Goal: Download file/media

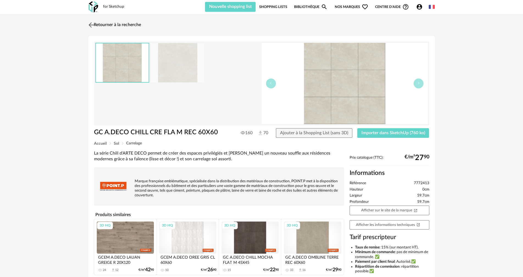
click at [97, 24] on link "Retourner à la recherche" at bounding box center [114, 25] width 54 height 12
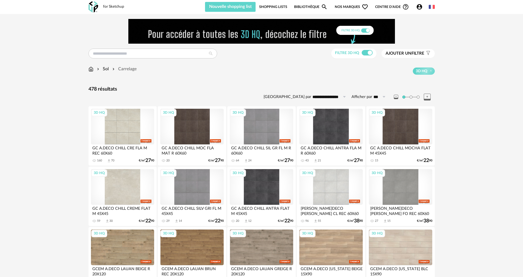
click at [123, 181] on div "3D HQ" at bounding box center [122, 187] width 63 height 36
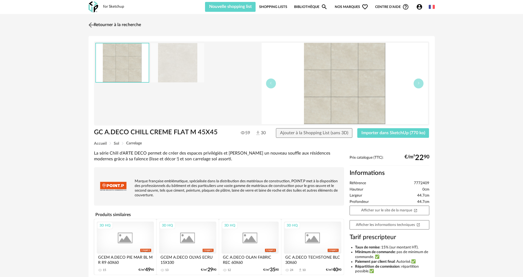
click at [89, 24] on img at bounding box center [91, 25] width 8 height 8
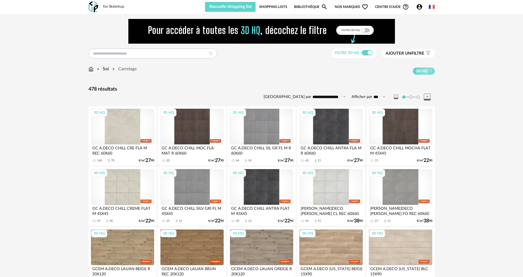
click at [125, 132] on div "3D HQ" at bounding box center [122, 127] width 63 height 36
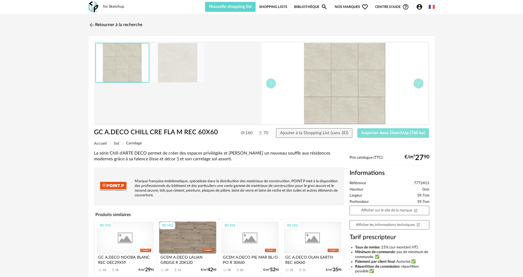
click at [395, 134] on span "Importer dans SketchUp (760 ko)" at bounding box center [394, 133] width 64 height 4
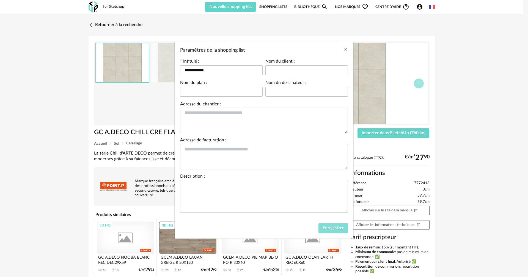
click at [332, 231] on button "Enregistrer" at bounding box center [332, 229] width 29 height 10
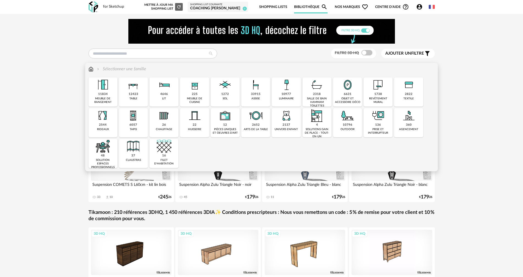
click at [195, 85] on img at bounding box center [194, 85] width 15 height 15
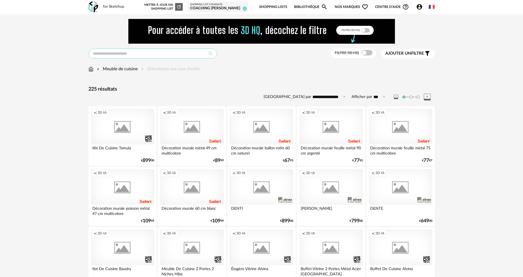
click at [94, 54] on input "text" at bounding box center [153, 54] width 129 height 10
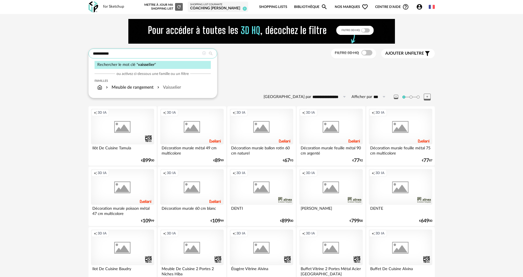
type input "**********"
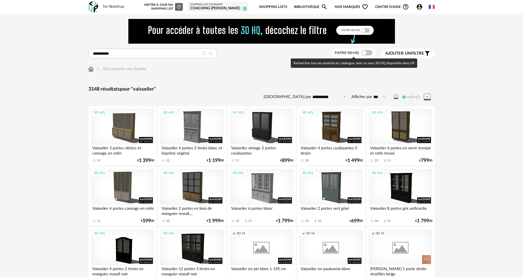
click at [369, 53] on span at bounding box center [367, 52] width 11 height 5
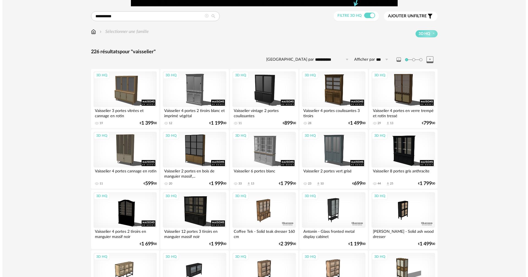
scroll to position [27, 0]
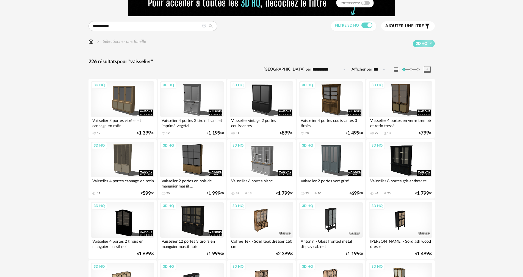
click at [409, 26] on span "Ajouter un" at bounding box center [399, 26] width 26 height 4
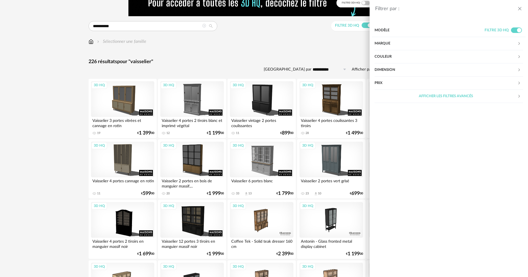
click at [379, 44] on div "Marque" at bounding box center [446, 43] width 143 height 13
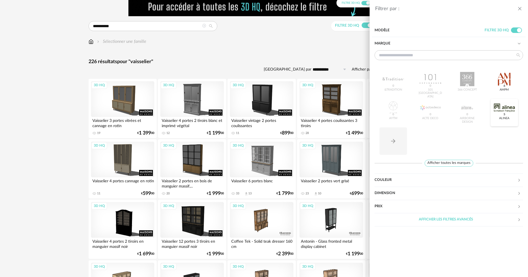
click at [504, 106] on div at bounding box center [504, 108] width 21 height 14
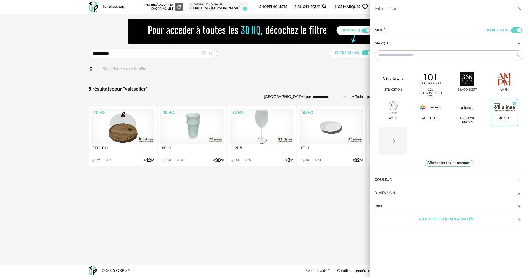
click at [41, 187] on div "Filtrer par : Modèle Filtre 3D HQ Marque &tradition 101 Copenhagen 366 Concept …" at bounding box center [264, 138] width 528 height 277
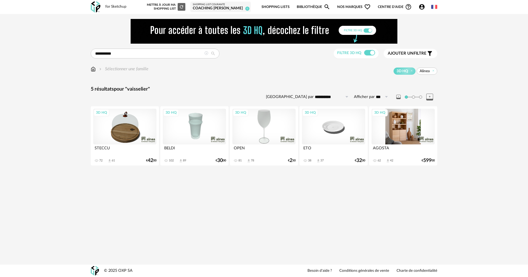
click at [405, 128] on div "3D HQ" at bounding box center [403, 127] width 63 height 36
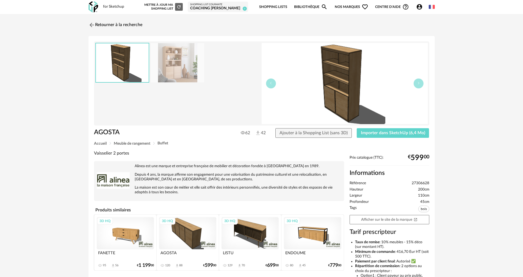
click at [61, 59] on div "Retourner à la recherche AGOSTA AGOSTA 62 42 Ajouter à la Shopping List (sans 3…" at bounding box center [261, 182] width 523 height 336
click at [105, 26] on link "Retourner à la recherche" at bounding box center [114, 25] width 54 height 12
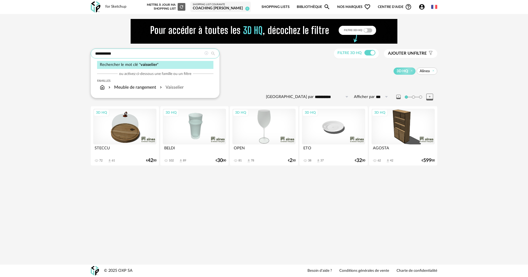
drag, startPoint x: 126, startPoint y: 53, endPoint x: 30, endPoint y: 52, distance: 95.7
click at [33, 52] on div "**********" at bounding box center [264, 95] width 528 height 163
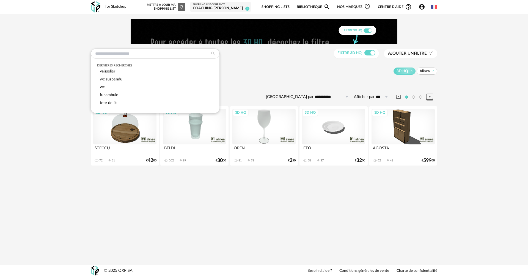
click at [45, 157] on div "**********" at bounding box center [264, 95] width 528 height 163
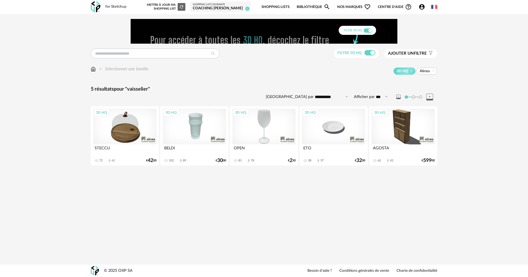
click at [93, 69] on img at bounding box center [93, 69] width 5 height 6
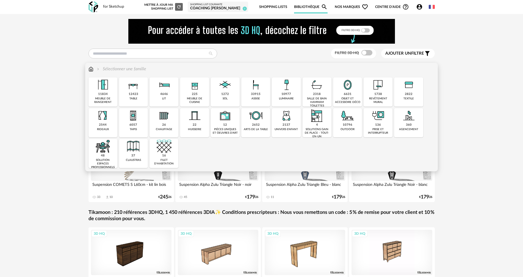
click at [91, 68] on img at bounding box center [91, 69] width 5 height 6
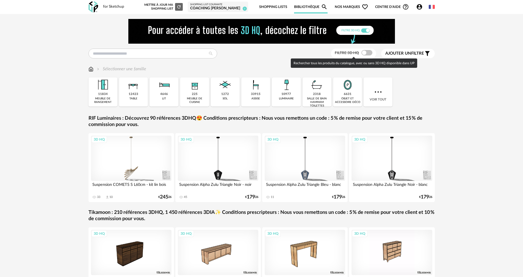
click at [371, 52] on span at bounding box center [367, 52] width 11 height 5
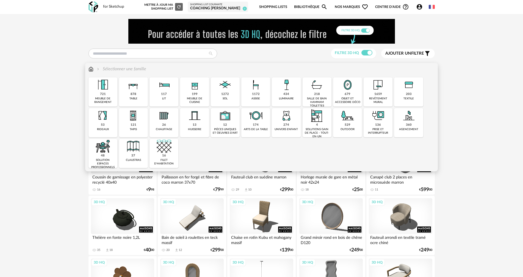
click at [131, 85] on img at bounding box center [133, 85] width 15 height 15
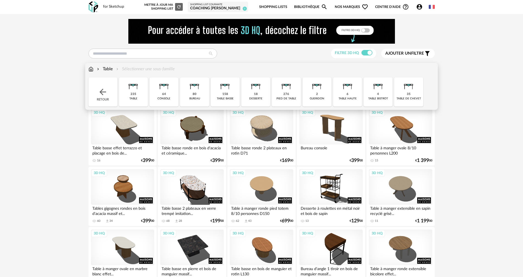
click at [131, 85] on img at bounding box center [133, 85] width 15 height 15
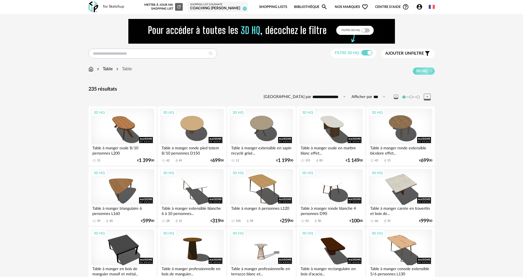
click at [408, 53] on span "Ajouter un" at bounding box center [399, 53] width 26 height 4
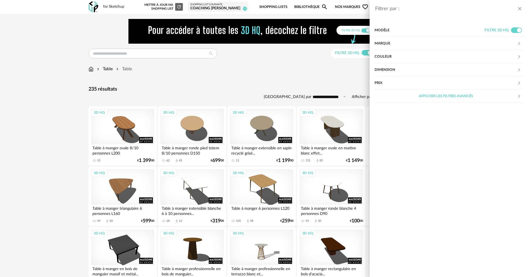
click at [384, 42] on div "Marque" at bounding box center [446, 43] width 143 height 13
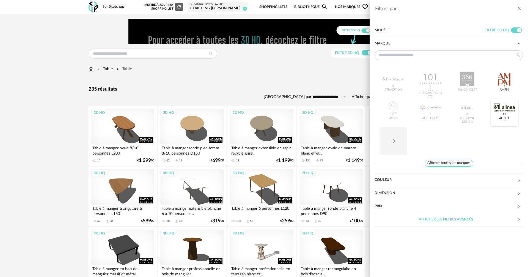
click at [505, 107] on div at bounding box center [504, 108] width 21 height 14
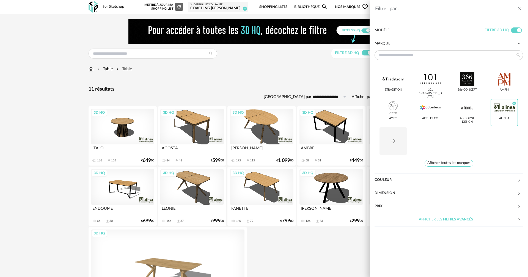
click at [51, 163] on div "Filtrer par : Modèle Filtre 3D HQ Marque &tradition 101 Copenhagen 366 Concept …" at bounding box center [264, 138] width 528 height 277
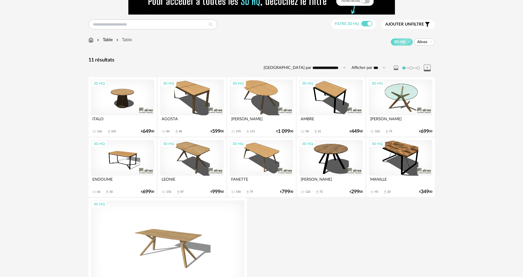
scroll to position [29, 0]
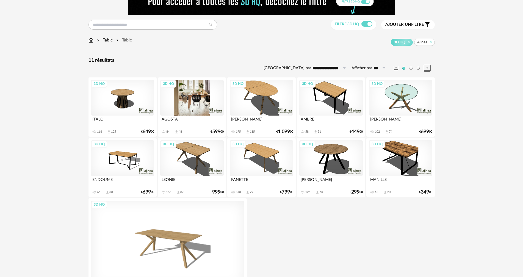
click at [191, 92] on div "3D HQ" at bounding box center [191, 98] width 63 height 36
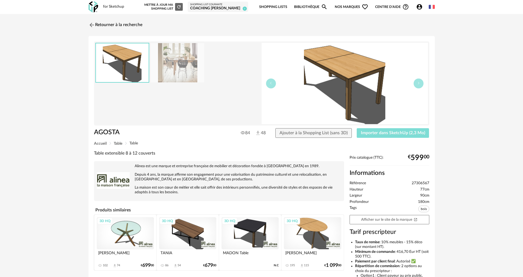
click at [402, 132] on span "Importer dans SketchUp (2,3 Mo)" at bounding box center [393, 133] width 64 height 4
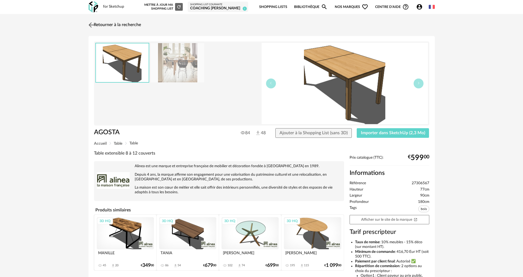
click at [112, 24] on link "Retourner à la recherche" at bounding box center [114, 25] width 54 height 12
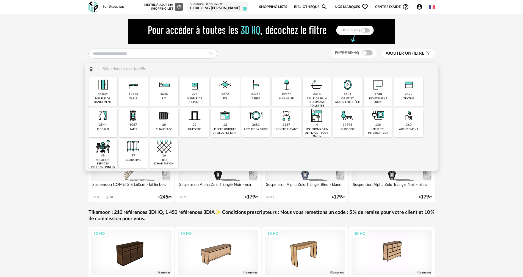
click at [254, 84] on img at bounding box center [256, 85] width 15 height 15
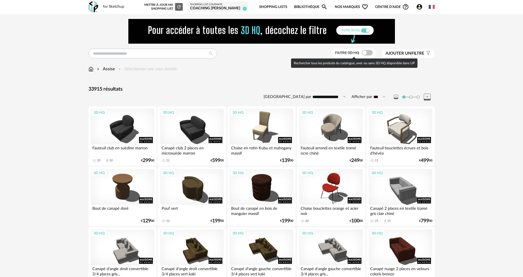
click at [368, 51] on span at bounding box center [367, 52] width 11 height 5
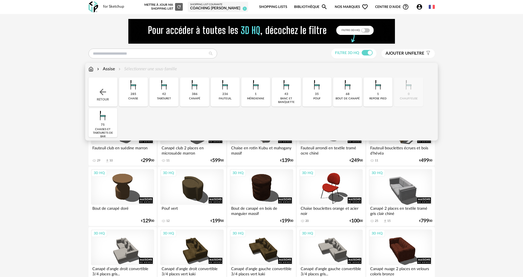
click at [106, 68] on div "Assise" at bounding box center [105, 69] width 19 height 6
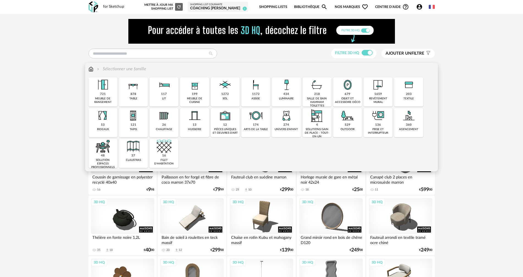
click at [255, 84] on img at bounding box center [256, 85] width 15 height 15
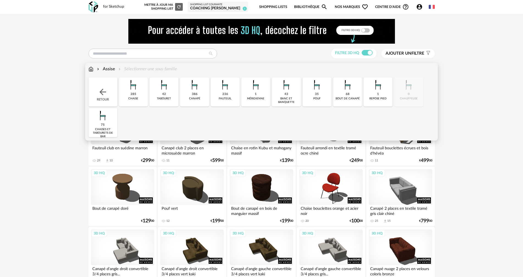
click at [223, 86] on img at bounding box center [225, 85] width 15 height 15
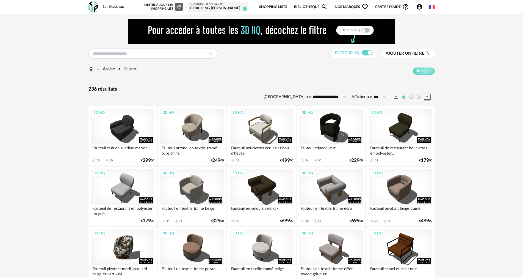
click at [414, 53] on span "Ajouter un filtre" at bounding box center [405, 53] width 39 height 5
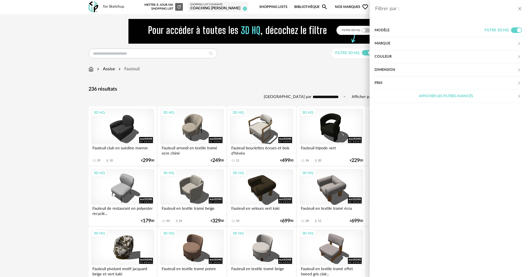
click at [381, 41] on div "Marque" at bounding box center [446, 43] width 143 height 13
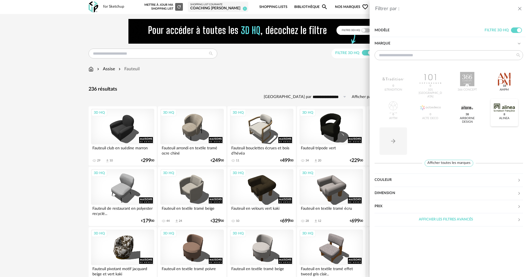
click at [507, 107] on div at bounding box center [504, 108] width 21 height 14
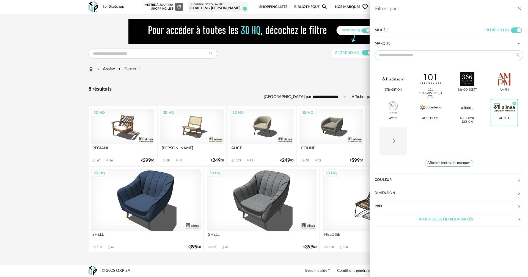
click at [60, 135] on div "Filtrer par : Modèle Filtre 3D HQ Marque &tradition 101 Copenhagen 366 Concept …" at bounding box center [264, 138] width 528 height 277
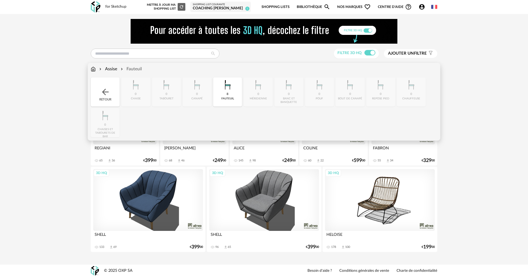
click at [110, 69] on div "Assise" at bounding box center [107, 69] width 19 height 6
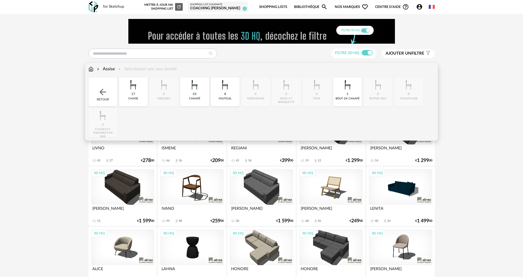
click at [133, 86] on img at bounding box center [133, 85] width 15 height 15
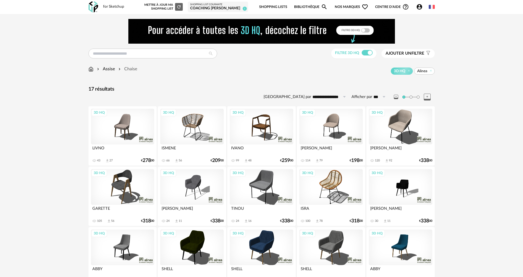
click at [55, 108] on div "Filtre 3D HQ Ajouter un filtre s Filter icon Filtrer par : Modèle Filtre 3D HQ …" at bounding box center [261, 211] width 523 height 395
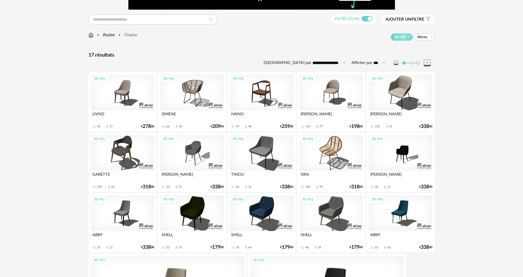
scroll to position [31, 0]
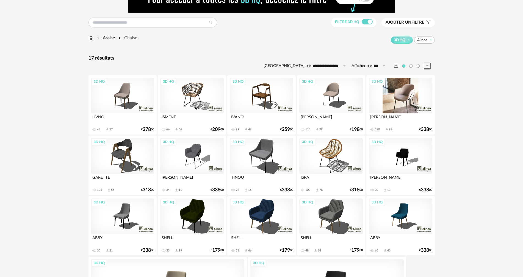
click at [406, 92] on div "3D HQ" at bounding box center [400, 96] width 63 height 36
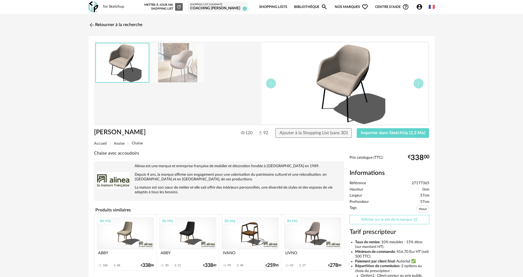
click at [392, 220] on link "Afficher sur le site de la marque Open In New icon" at bounding box center [390, 220] width 80 height 10
click at [90, 24] on img at bounding box center [91, 25] width 8 height 8
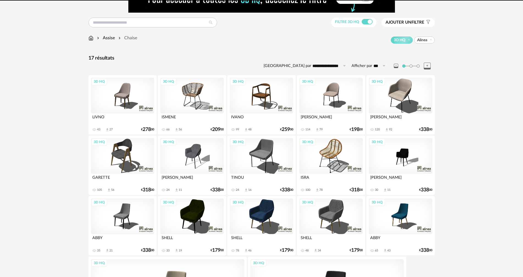
scroll to position [49, 0]
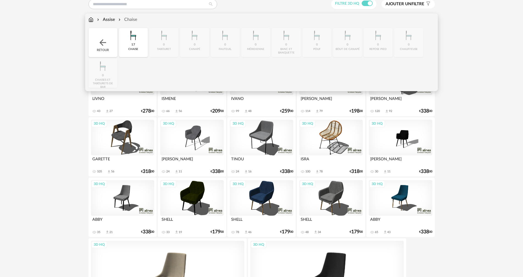
click at [90, 18] on img at bounding box center [91, 19] width 5 height 6
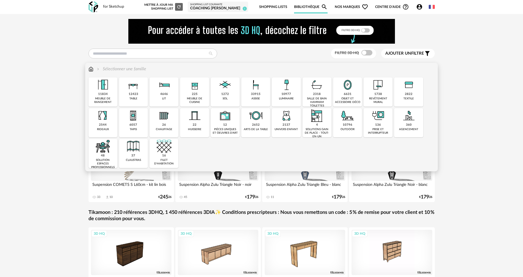
click at [135, 86] on img at bounding box center [133, 85] width 15 height 15
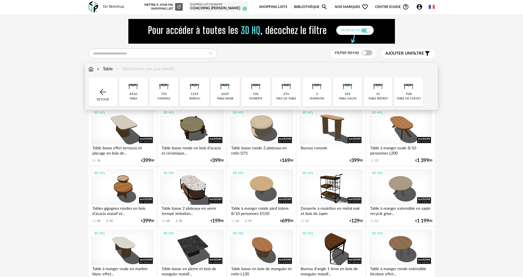
click at [135, 84] on img at bounding box center [133, 85] width 15 height 15
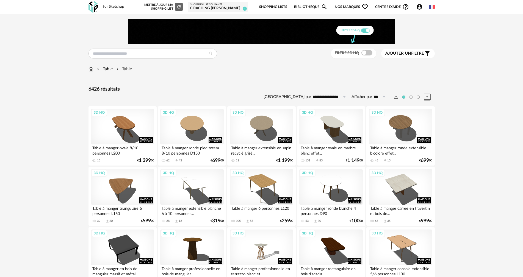
click at [407, 53] on span "Ajouter un" at bounding box center [399, 53] width 26 height 4
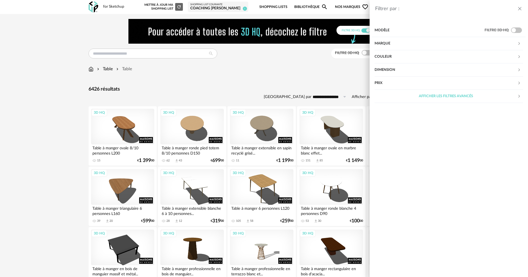
click at [380, 38] on div "Marque" at bounding box center [446, 43] width 143 height 13
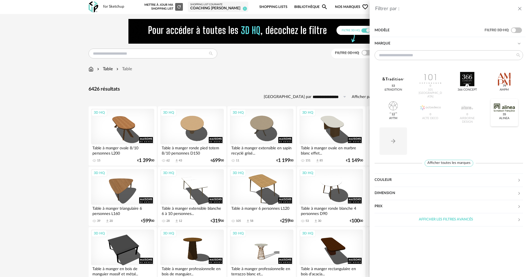
click at [504, 107] on div at bounding box center [504, 108] width 21 height 14
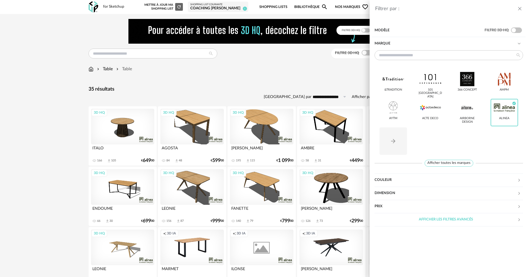
click at [31, 129] on div "Filtrer par : Modèle Filtre 3D HQ Marque &tradition 101 [GEOGRAPHIC_DATA] 366 C…" at bounding box center [264, 138] width 528 height 277
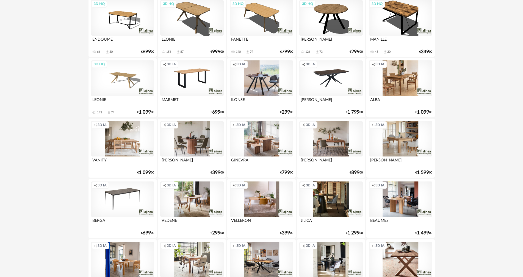
scroll to position [204, 0]
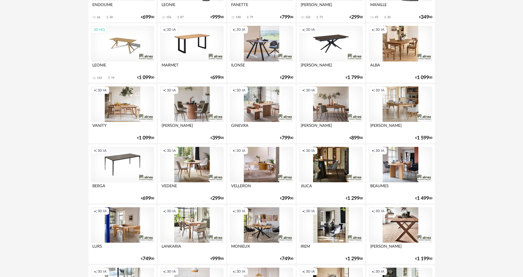
click at [406, 106] on div "Creation icon 3D IA" at bounding box center [400, 105] width 63 height 36
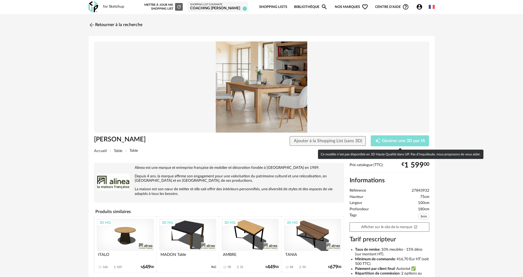
click at [396, 141] on span "Générer une 3D par IA" at bounding box center [403, 141] width 43 height 4
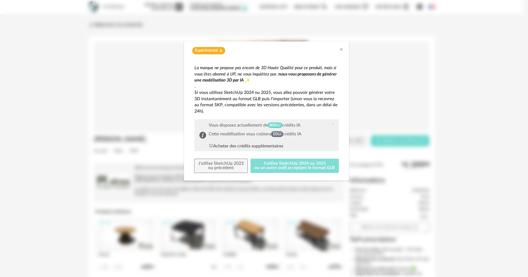
click at [298, 162] on button "J'utilise SketchUp 2024 ou 2025 ou un autre outil acceptant le format GLB" at bounding box center [295, 166] width 89 height 14
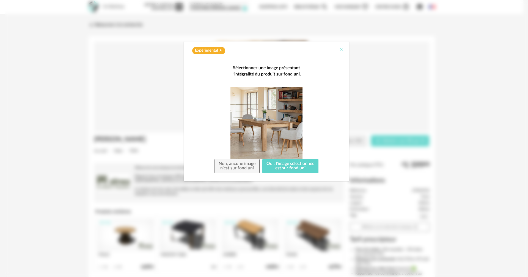
click at [341, 49] on icon "Close" at bounding box center [341, 49] width 4 height 4
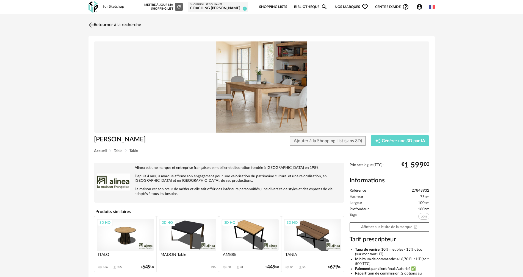
click at [101, 24] on link "Retourner à la recherche" at bounding box center [114, 25] width 54 height 12
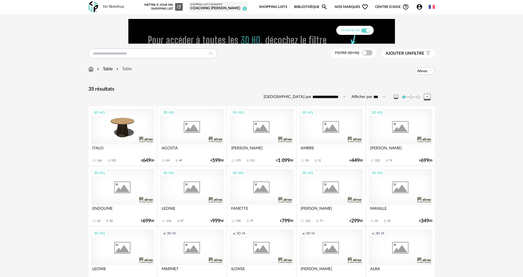
scroll to position [222, 0]
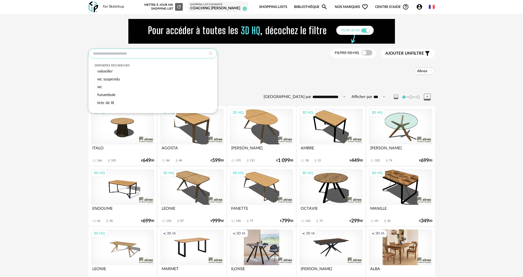
click at [94, 53] on input "text" at bounding box center [153, 54] width 129 height 10
click at [110, 71] on span "vaisselier" at bounding box center [104, 71] width 15 height 4
type input "**********"
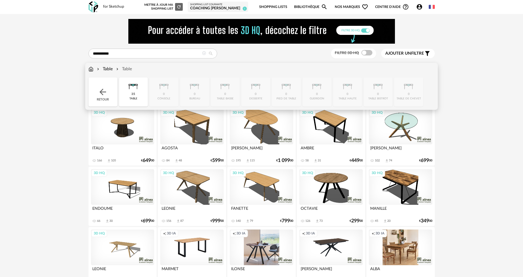
click at [109, 69] on div "Table" at bounding box center [104, 69] width 17 height 6
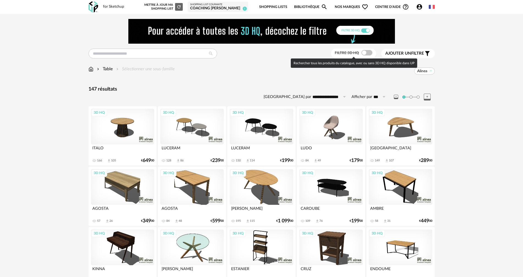
click at [371, 53] on span at bounding box center [367, 52] width 11 height 5
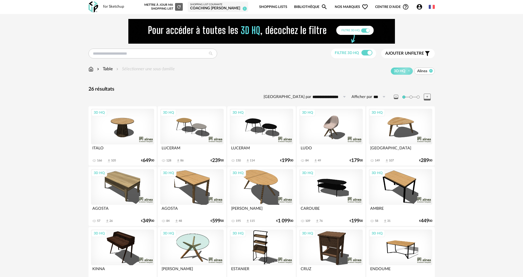
click at [431, 70] on icon at bounding box center [431, 71] width 4 height 4
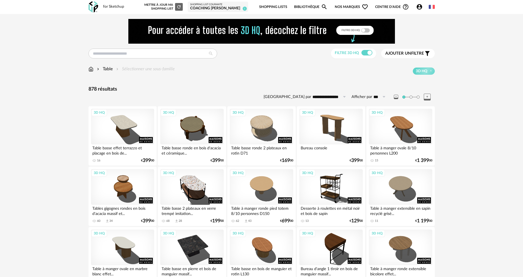
click at [411, 52] on span "Ajouter un" at bounding box center [399, 53] width 26 height 4
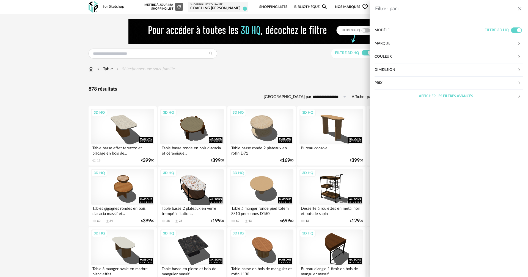
click at [386, 28] on div "Modèle" at bounding box center [430, 30] width 110 height 13
click at [385, 30] on div "Modèle" at bounding box center [430, 30] width 110 height 13
click at [384, 56] on div "Couleur" at bounding box center [446, 56] width 143 height 13
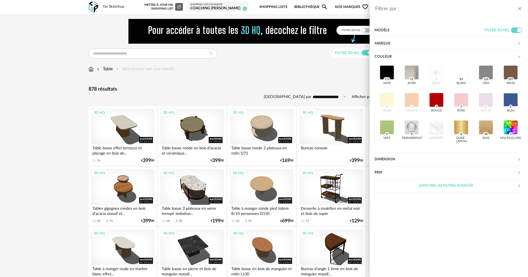
click at [241, 83] on div "Filtrer par : Modèle Filtre 3D HQ Marque &tradition 0 101 Copenhagen 0 366 Conc…" at bounding box center [264, 138] width 528 height 277
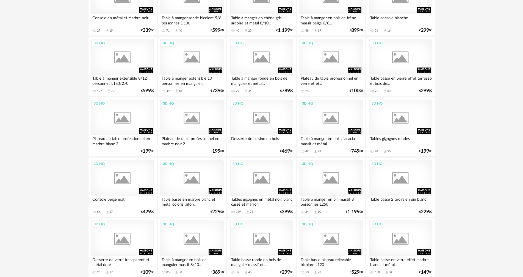
scroll to position [1076, 0]
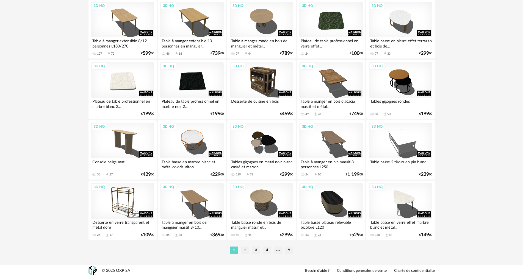
click at [246, 250] on li "2" at bounding box center [245, 251] width 8 height 8
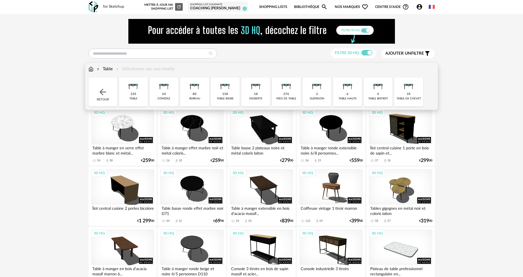
click at [136, 84] on img at bounding box center [133, 85] width 15 height 15
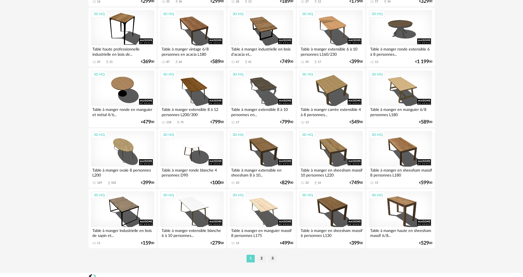
scroll to position [1076, 0]
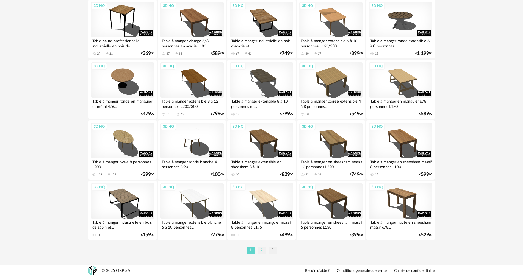
click at [262, 251] on li "2" at bounding box center [262, 251] width 8 height 8
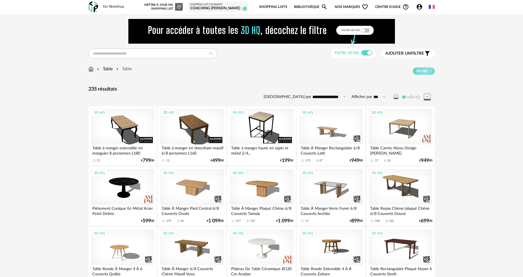
drag, startPoint x: 523, startPoint y: 24, endPoint x: 524, endPoint y: 37, distance: 13.0
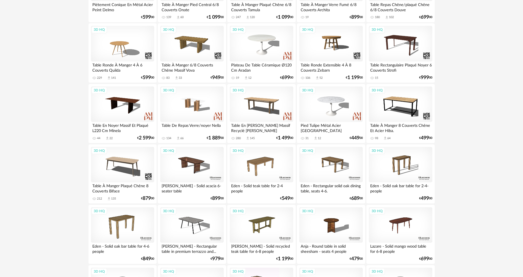
scroll to position [207, 0]
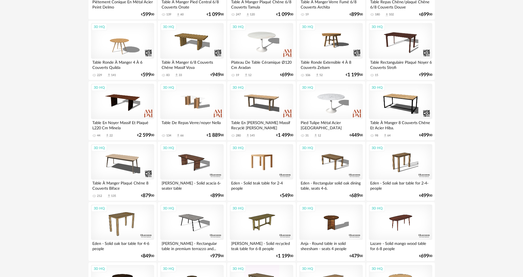
click at [263, 157] on div "3D HQ" at bounding box center [261, 162] width 63 height 36
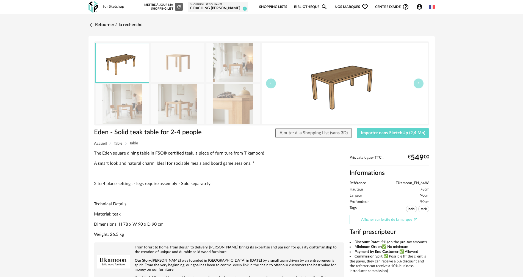
click at [386, 217] on link "Afficher sur le site de la marque Open In New icon" at bounding box center [390, 220] width 80 height 10
click at [101, 24] on link "Retourner à la recherche" at bounding box center [114, 25] width 54 height 12
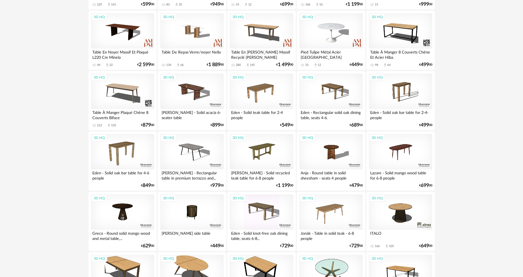
scroll to position [264, 0]
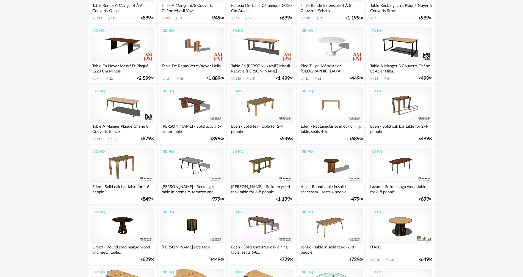
click at [335, 101] on div "3D HQ" at bounding box center [330, 105] width 63 height 36
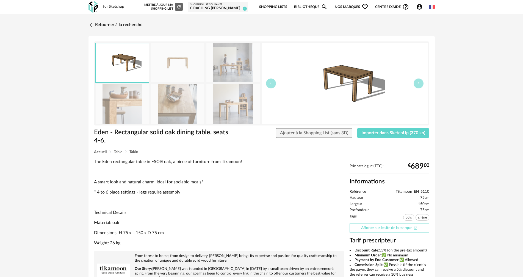
click at [386, 226] on link "Afficher sur le site de la marque Open In New icon" at bounding box center [390, 229] width 80 height 10
click at [396, 133] on span "Importer dans SketchUp (370 ko)" at bounding box center [394, 133] width 64 height 4
click at [113, 24] on link "Retourner à la recherche" at bounding box center [114, 25] width 54 height 12
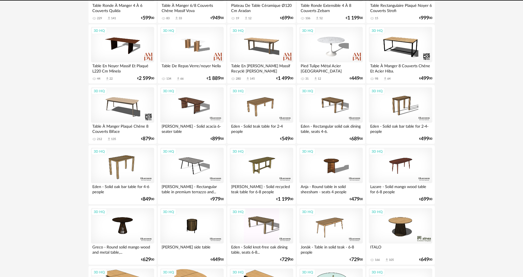
scroll to position [282, 0]
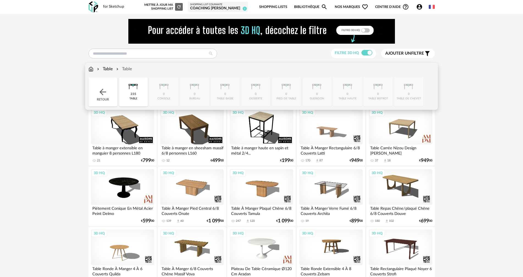
click at [90, 66] on div "Table Table Close icon Retour 235 table 0 console 0 bureau 0 table basse 0 dess…" at bounding box center [261, 86] width 353 height 47
click at [106, 92] on img at bounding box center [103, 92] width 10 height 10
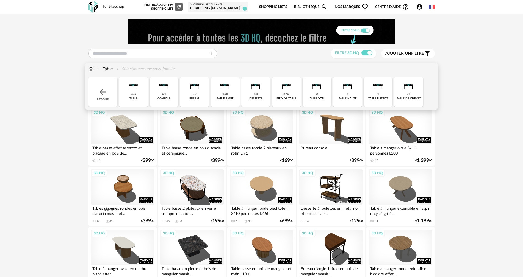
click at [92, 68] on img at bounding box center [91, 69] width 5 height 6
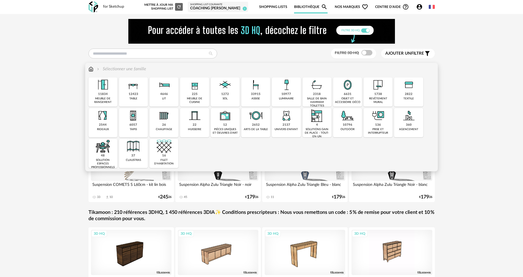
click at [257, 85] on img at bounding box center [256, 85] width 15 height 15
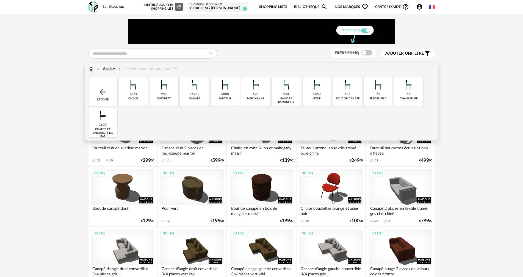
click at [132, 85] on img at bounding box center [133, 85] width 15 height 15
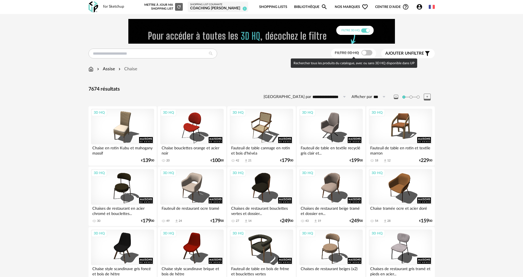
click at [371, 52] on span at bounding box center [367, 52] width 11 height 5
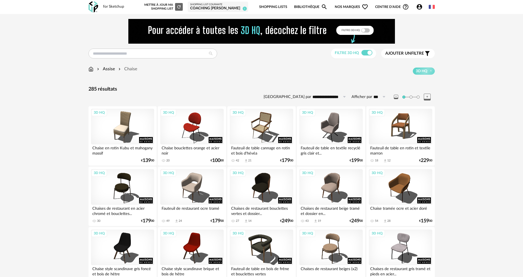
click at [416, 53] on span "Ajouter un filtre" at bounding box center [405, 53] width 39 height 5
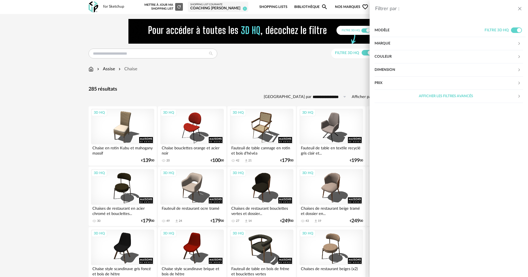
click at [382, 42] on div "Marque" at bounding box center [446, 43] width 143 height 13
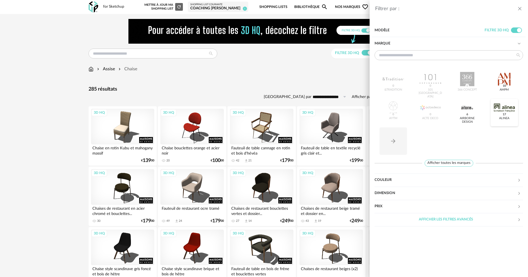
click at [508, 108] on div at bounding box center [504, 108] width 21 height 14
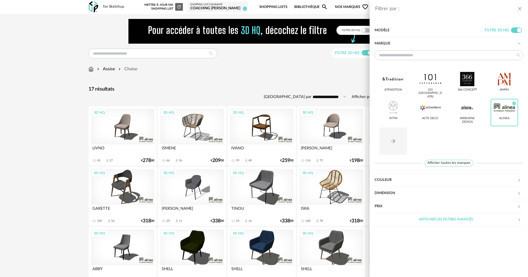
click at [263, 75] on div "Filtrer par : Modèle Filtre 3D HQ Marque &tradition 101 [GEOGRAPHIC_DATA] 366 C…" at bounding box center [264, 138] width 528 height 277
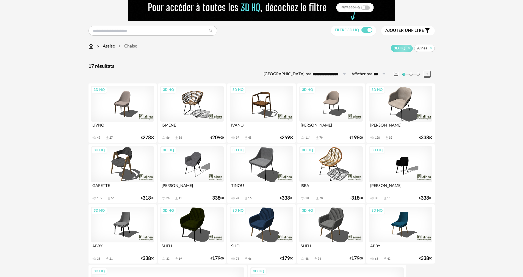
scroll to position [18, 0]
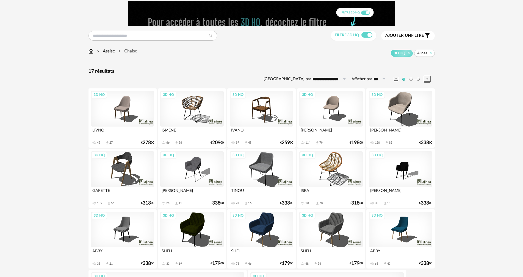
click at [410, 36] on span "Ajouter un" at bounding box center [399, 36] width 26 height 4
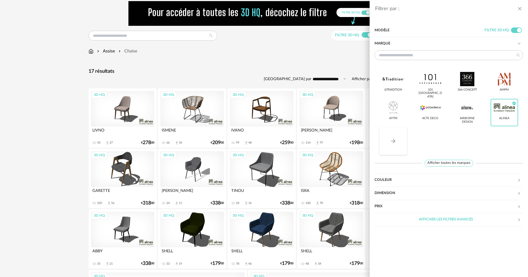
click at [395, 141] on icon "Arrow Right icon" at bounding box center [393, 141] width 4 height 4
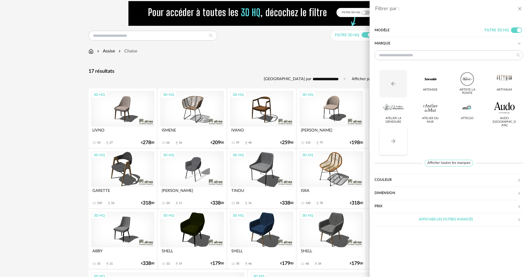
click at [392, 142] on icon "Arrow Right icon" at bounding box center [393, 141] width 7 height 7
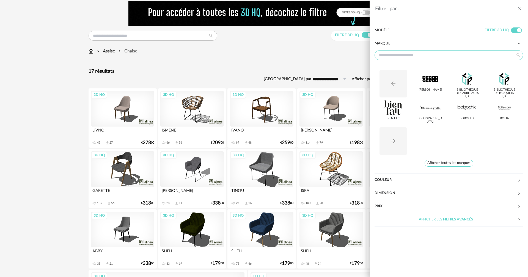
click at [383, 53] on input "text" at bounding box center [449, 55] width 148 height 10
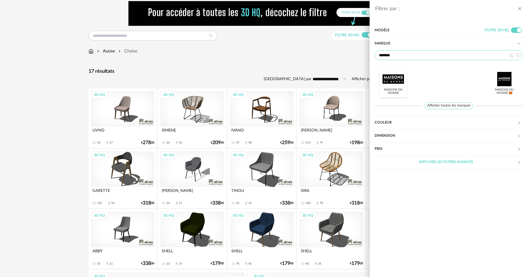
type input "*******"
click at [392, 82] on div at bounding box center [393, 79] width 21 height 14
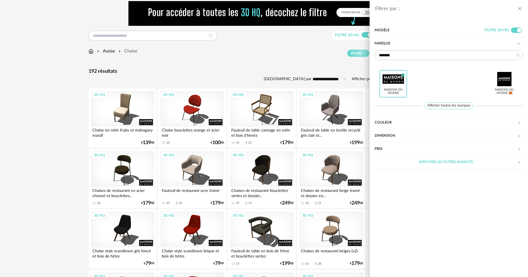
click at [519, 7] on icon "close drawer" at bounding box center [519, 8] width 5 height 5
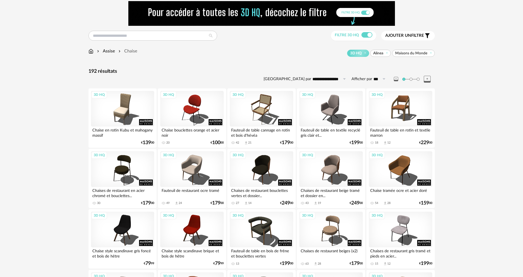
click at [418, 78] on span at bounding box center [418, 79] width 3 height 3
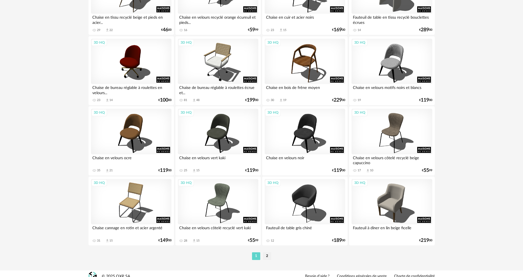
scroll to position [1622, 0]
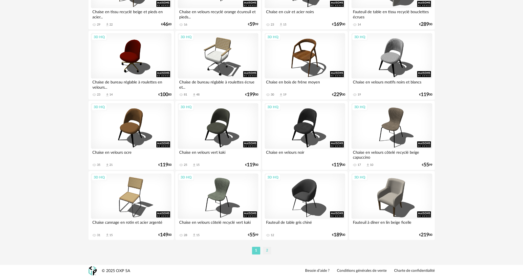
click at [268, 251] on li "2" at bounding box center [267, 251] width 8 height 8
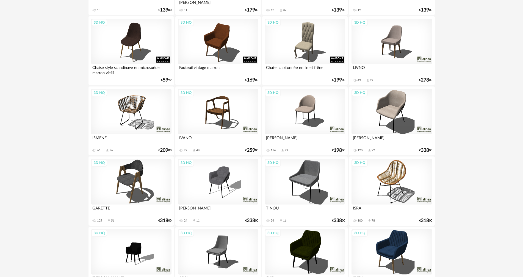
scroll to position [1361, 0]
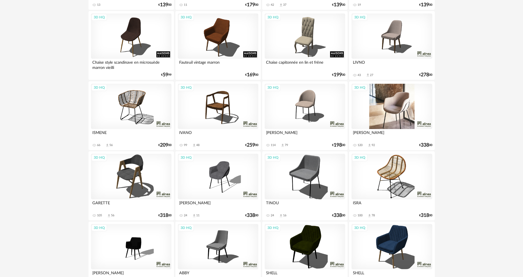
click at [390, 103] on div "3D HQ" at bounding box center [392, 106] width 81 height 45
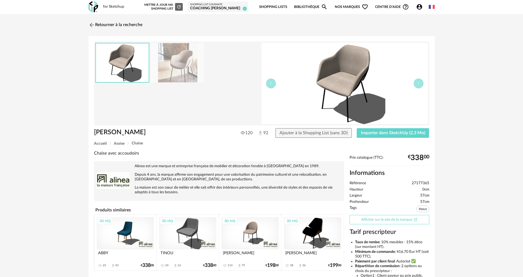
click at [390, 218] on link "Afficher sur le site de la marque Open In New icon" at bounding box center [390, 220] width 80 height 10
click at [396, 131] on span "Importer dans SketchUp (2,3 Mo)" at bounding box center [393, 133] width 64 height 4
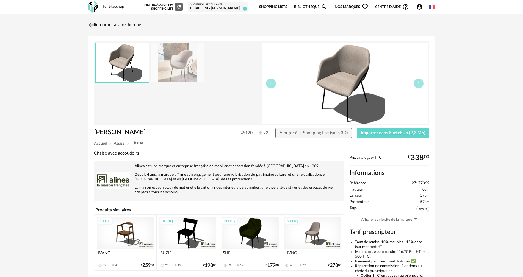
click at [107, 21] on link "Retourner à la recherche" at bounding box center [114, 25] width 54 height 12
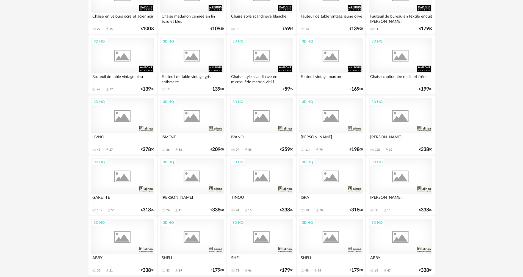
scroll to position [994, 0]
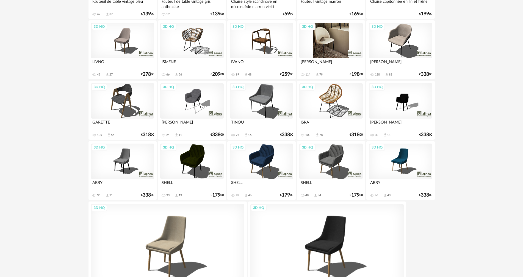
click at [328, 37] on div "3D HQ" at bounding box center [330, 41] width 63 height 36
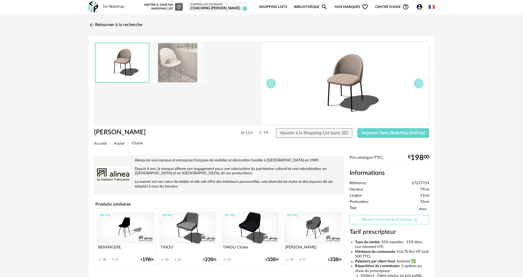
click at [386, 220] on link "Afficher sur le site de la marque Open In New icon" at bounding box center [390, 220] width 80 height 10
click at [106, 23] on link "Retourner à la recherche" at bounding box center [114, 25] width 54 height 12
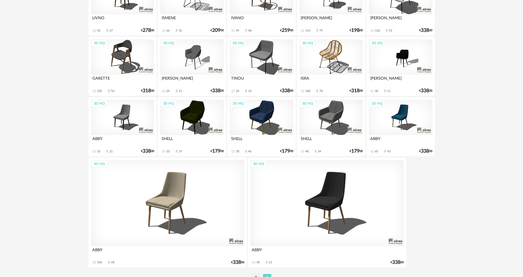
scroll to position [1066, 0]
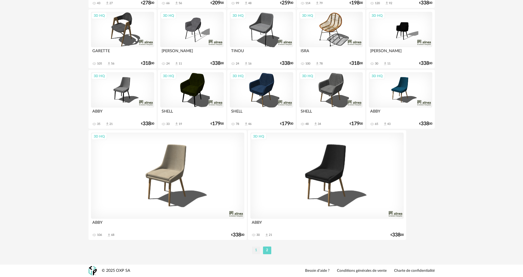
click at [256, 251] on li "1" at bounding box center [256, 251] width 8 height 8
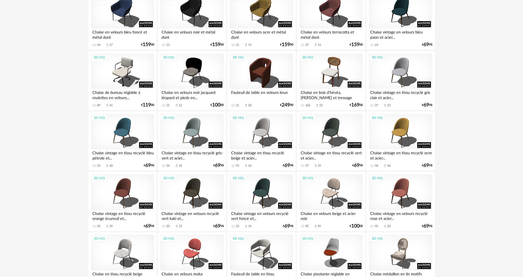
scroll to position [364, 0]
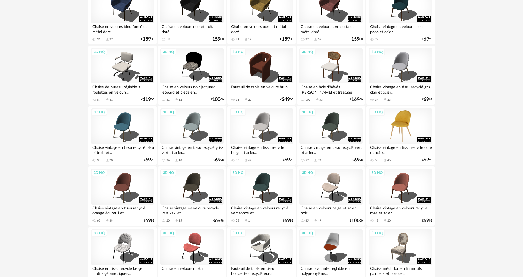
click at [402, 125] on div "3D HQ" at bounding box center [400, 127] width 63 height 36
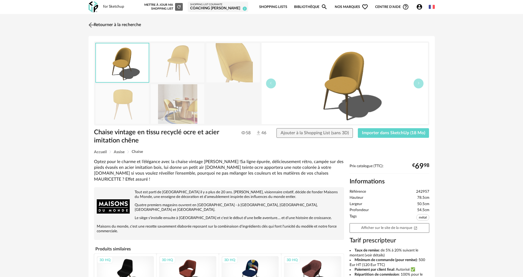
click at [114, 25] on link "Retourner à la recherche" at bounding box center [114, 25] width 54 height 12
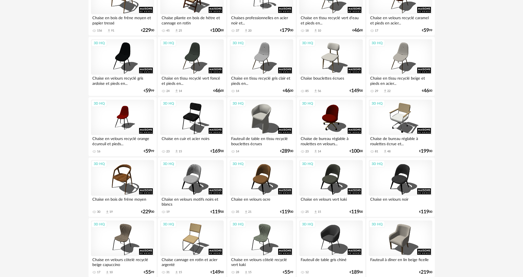
scroll to position [1076, 0]
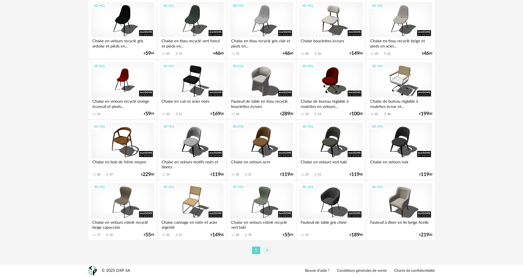
click at [268, 250] on li "2" at bounding box center [267, 251] width 8 height 8
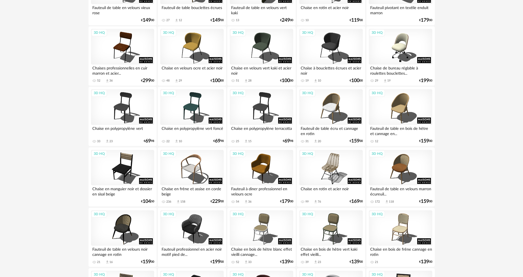
scroll to position [142, 0]
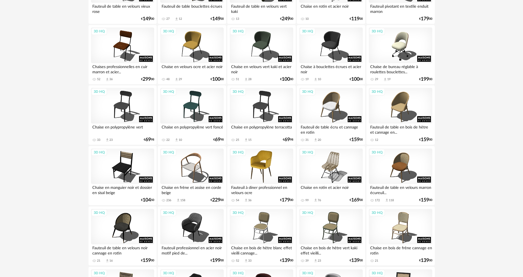
click at [263, 164] on div "3D HQ" at bounding box center [261, 167] width 63 height 36
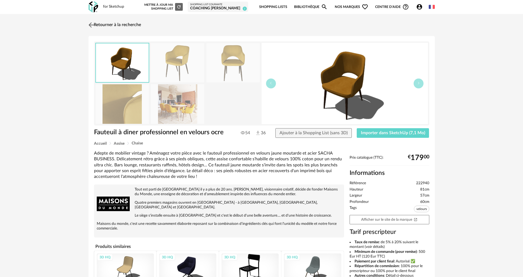
click at [90, 23] on img at bounding box center [91, 25] width 8 height 8
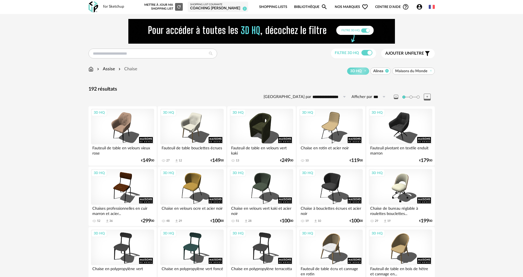
click at [388, 71] on icon at bounding box center [388, 71] width 4 height 4
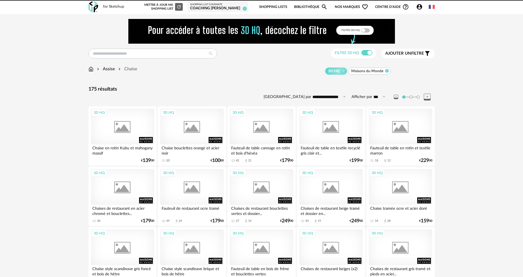
click at [388, 71] on div "3D HQ Maisons du Monde Maisons du Monde" at bounding box center [286, 71] width 298 height 7
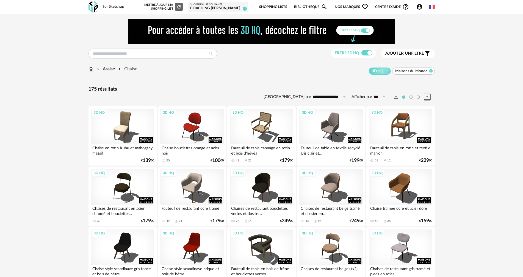
click at [431, 70] on icon at bounding box center [431, 71] width 4 height 4
click at [411, 53] on span "Ajouter un" at bounding box center [399, 53] width 26 height 4
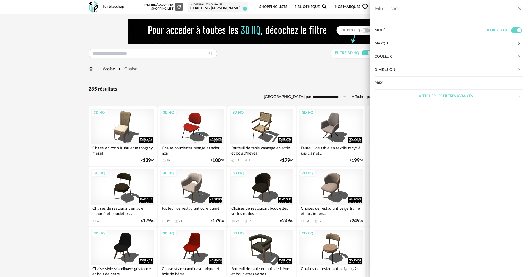
click at [384, 55] on div "Couleur" at bounding box center [446, 56] width 143 height 13
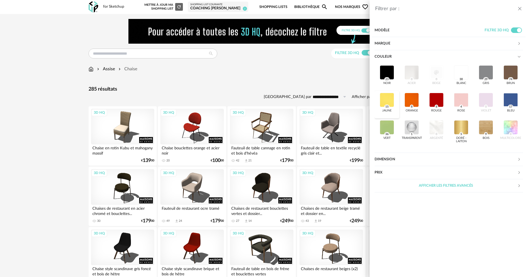
click at [386, 97] on div at bounding box center [387, 100] width 14 height 14
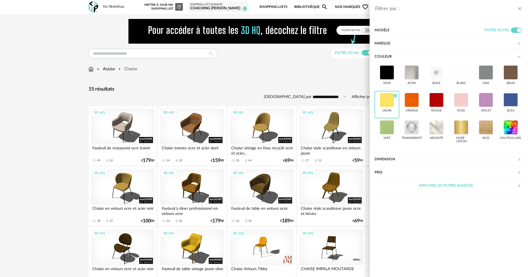
click at [323, 74] on div "Filtrer par : Modèle Filtre 3D HQ Marque &tradition 0 101 Copenhagen 0 366 Conc…" at bounding box center [264, 138] width 528 height 277
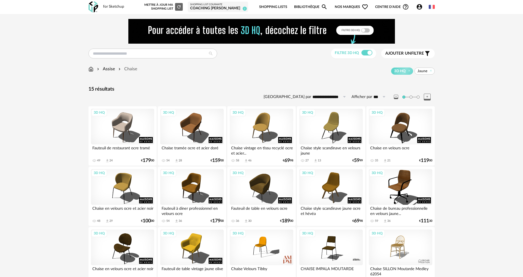
click at [417, 97] on span at bounding box center [418, 97] width 3 height 3
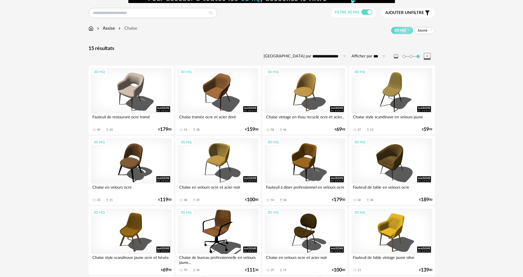
scroll to position [55, 0]
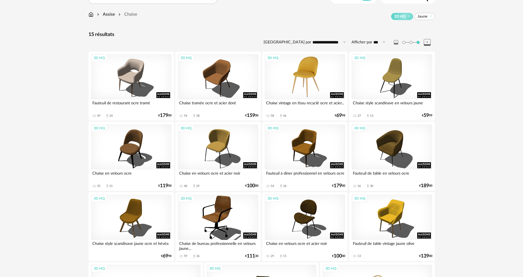
click at [306, 73] on div "3D HQ" at bounding box center [305, 76] width 81 height 45
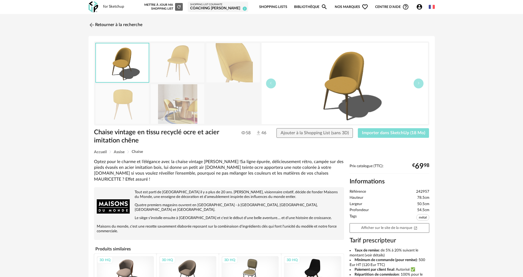
click at [393, 133] on span "Importer dans SketchUp (18 Mo)" at bounding box center [393, 133] width 63 height 4
click at [101, 24] on link "Retourner à la recherche" at bounding box center [114, 25] width 54 height 12
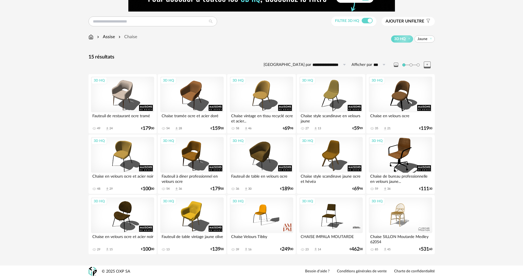
scroll to position [33, 0]
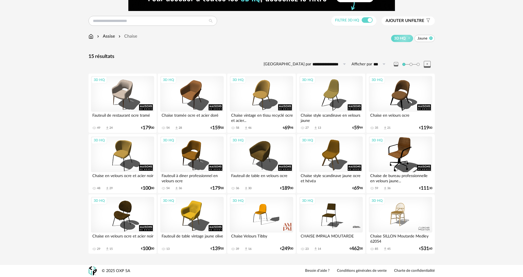
click at [431, 38] on icon at bounding box center [431, 38] width 4 height 4
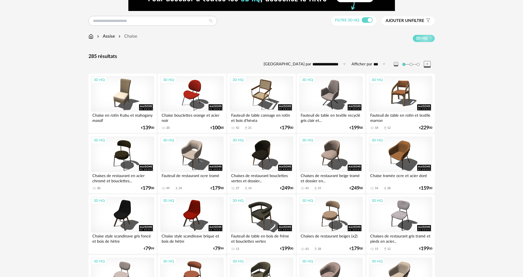
click at [409, 19] on span "Ajouter un" at bounding box center [399, 21] width 26 height 4
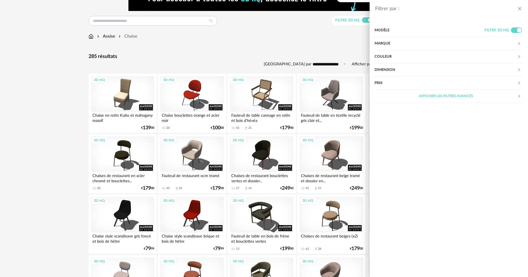
click at [383, 42] on div "Marque" at bounding box center [446, 43] width 143 height 13
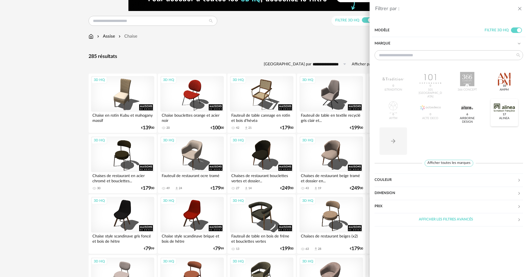
click at [506, 106] on div at bounding box center [504, 108] width 21 height 14
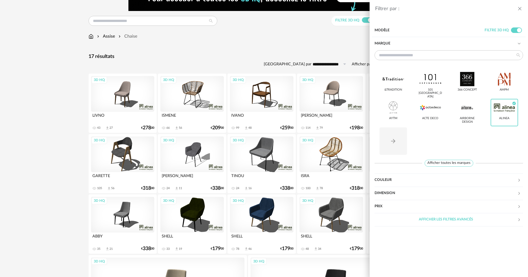
click at [268, 42] on div "Filtrer par : Modèle Filtre 3D HQ Marque &tradition 101 [GEOGRAPHIC_DATA] 366 C…" at bounding box center [264, 138] width 528 height 277
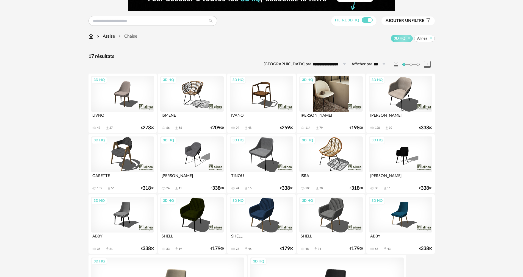
click at [330, 88] on div "3D HQ" at bounding box center [330, 94] width 63 height 36
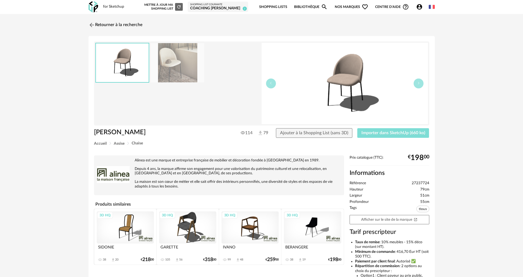
click at [395, 132] on span "Importer dans SketchUp (660 ko)" at bounding box center [394, 133] width 64 height 4
